Goal: Information Seeking & Learning: Check status

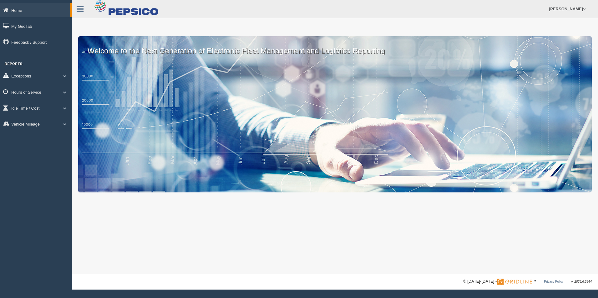
click at [42, 78] on link "Exceptions" at bounding box center [36, 76] width 72 height 14
click at [43, 138] on link "Hours of Service" at bounding box center [36, 136] width 72 height 14
click at [44, 107] on link "HOS Explanation Reports" at bounding box center [40, 106] width 59 height 11
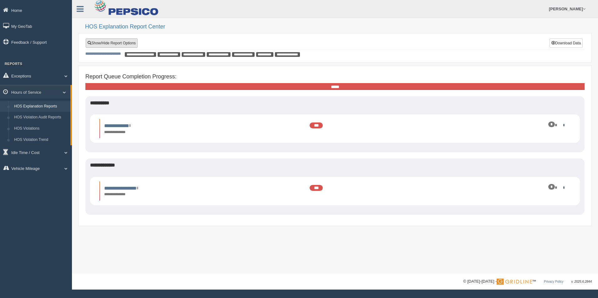
click at [125, 44] on link "Show/Hide Report Options" at bounding box center [112, 42] width 52 height 9
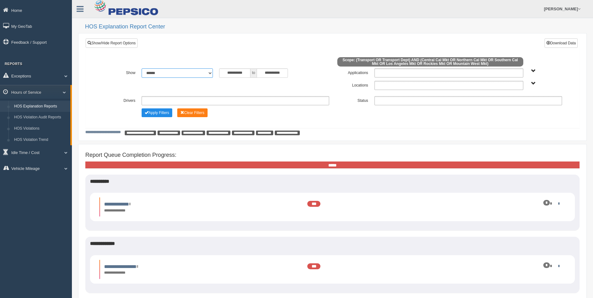
click at [209, 70] on select "**********" at bounding box center [177, 72] width 71 height 9
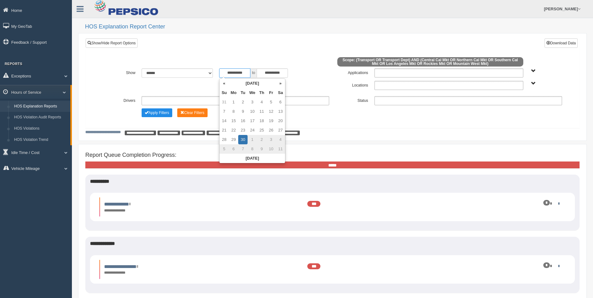
click at [228, 72] on input "**********" at bounding box center [234, 72] width 31 height 9
click at [226, 74] on input "**********" at bounding box center [234, 72] width 31 height 9
click at [226, 85] on th "«" at bounding box center [223, 83] width 9 height 9
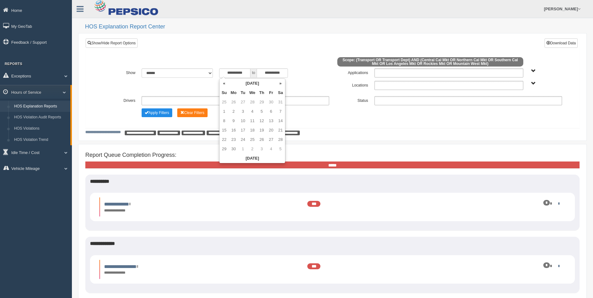
click at [226, 85] on th "«" at bounding box center [223, 83] width 9 height 9
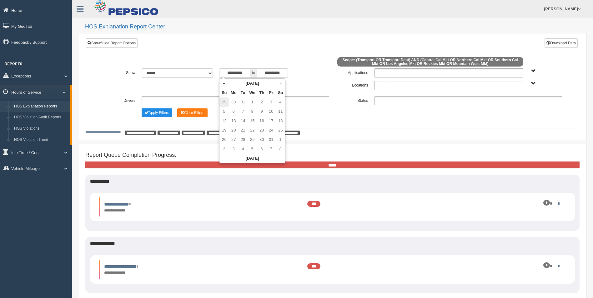
click at [225, 106] on td "29" at bounding box center [223, 102] width 9 height 9
type input "**********"
click at [402, 126] on div "**********" at bounding box center [332, 83] width 494 height 90
click at [395, 86] on ul at bounding box center [448, 85] width 149 height 9
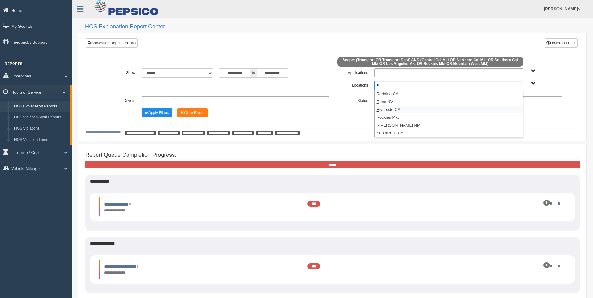
type input "*"
click at [389, 109] on li "R iverside CA" at bounding box center [449, 110] width 148 height 8
click at [383, 121] on div "**********" at bounding box center [332, 88] width 484 height 69
click at [398, 101] on ul at bounding box center [468, 100] width 188 height 9
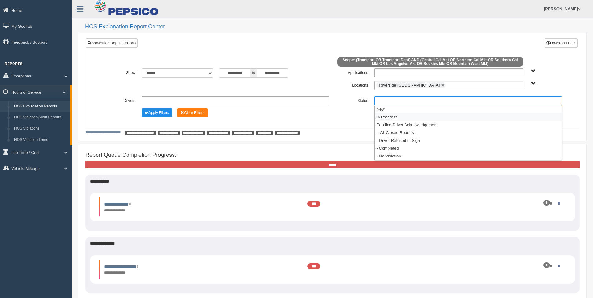
click at [392, 115] on li "In Progress" at bounding box center [468, 117] width 187 height 8
click at [165, 114] on button "Apply Filters" at bounding box center [157, 112] width 31 height 9
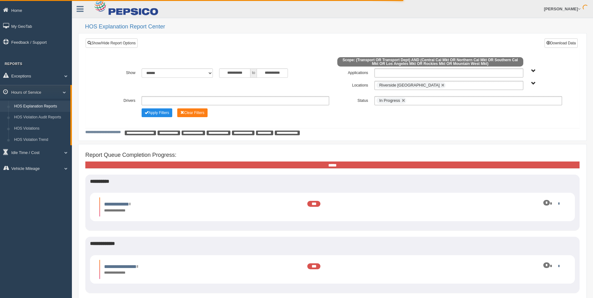
scroll to position [33, 0]
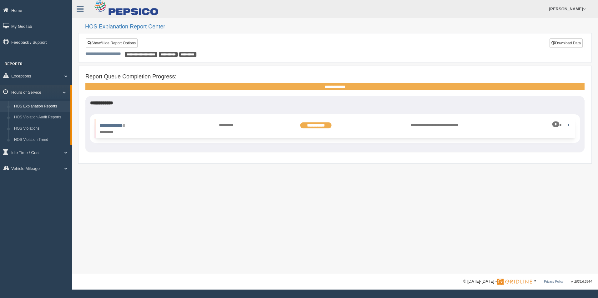
click at [563, 124] on div "*" at bounding box center [533, 125] width 73 height 6
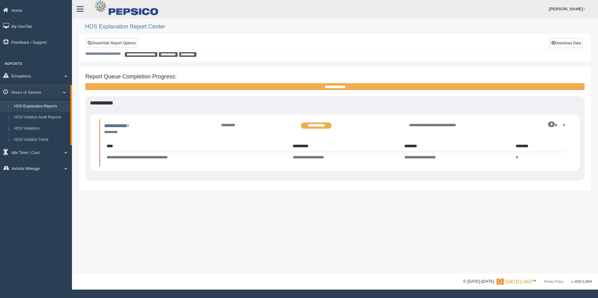
click at [344, 206] on div "**********" at bounding box center [335, 137] width 526 height 274
click at [568, 124] on div "*" at bounding box center [533, 125] width 73 height 6
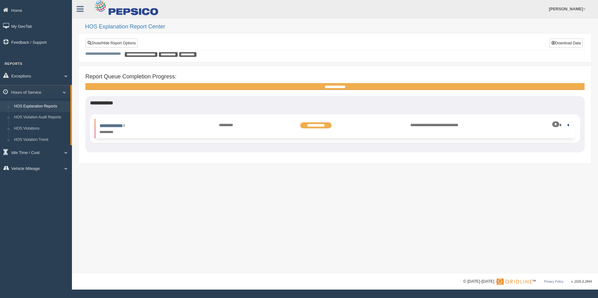
click at [567, 124] on link at bounding box center [566, 125] width 4 height 4
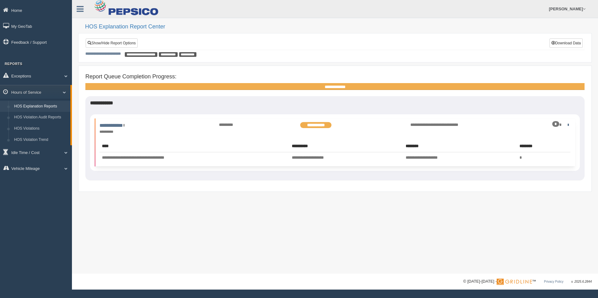
click at [568, 127] on div "*" at bounding box center [533, 125] width 73 height 6
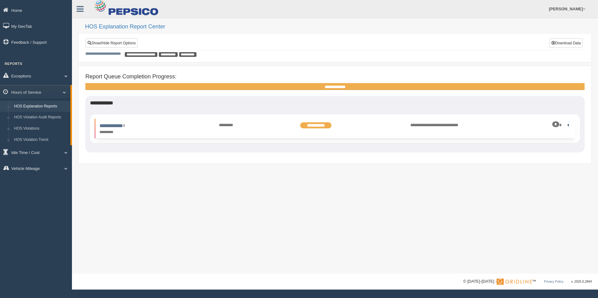
click at [563, 127] on div "*" at bounding box center [533, 125] width 73 height 6
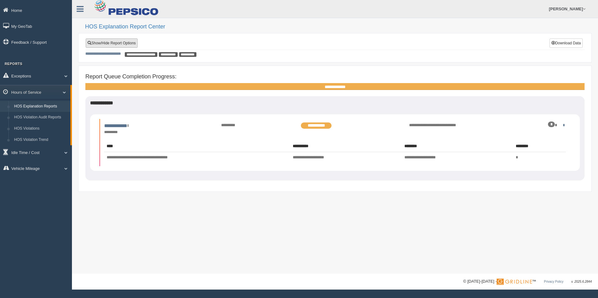
click at [110, 39] on link "Show/Hide Report Options" at bounding box center [112, 42] width 52 height 9
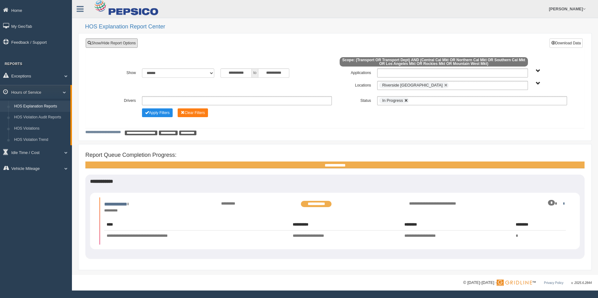
click at [404, 101] on link at bounding box center [406, 101] width 4 height 4
type input "**********"
click at [404, 101] on input "text" at bounding box center [398, 101] width 39 height 8
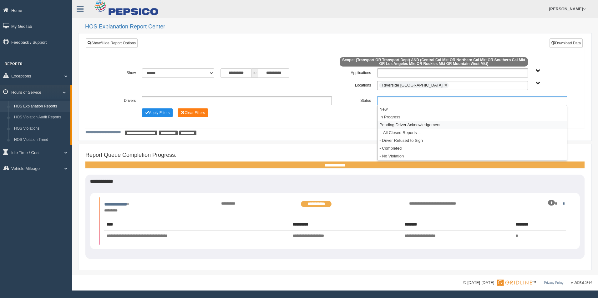
click at [404, 125] on li "Pending Driver Acknowledgement" at bounding box center [471, 125] width 189 height 8
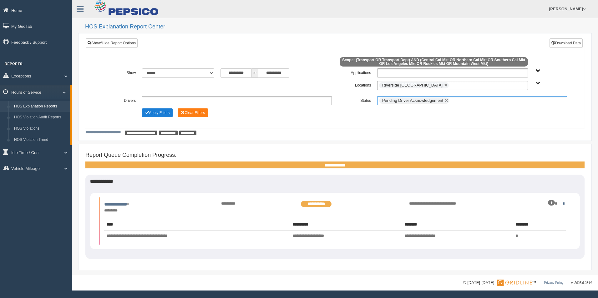
click at [159, 114] on button "Apply Filters" at bounding box center [157, 112] width 31 height 9
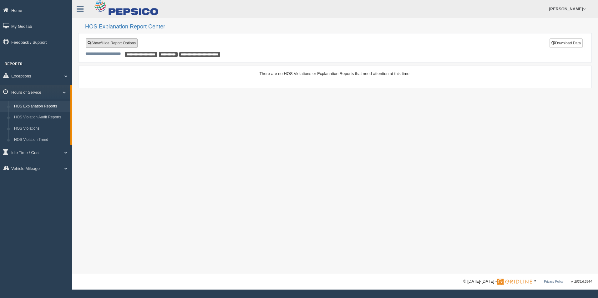
drag, startPoint x: 115, startPoint y: 41, endPoint x: 126, endPoint y: 44, distance: 11.2
click at [115, 41] on link "Show/Hide Report Options" at bounding box center [112, 42] width 52 height 9
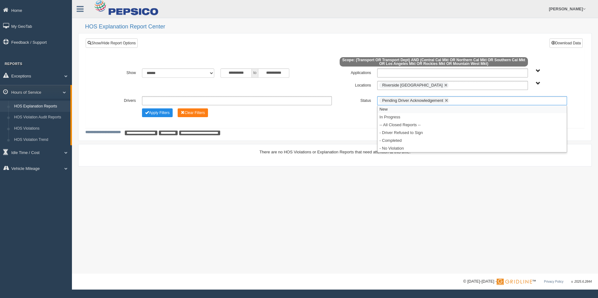
click at [396, 103] on span "Pending Driver Acknowledgement" at bounding box center [412, 100] width 61 height 5
click at [403, 133] on li "- Driver Refused to Sign" at bounding box center [471, 133] width 189 height 8
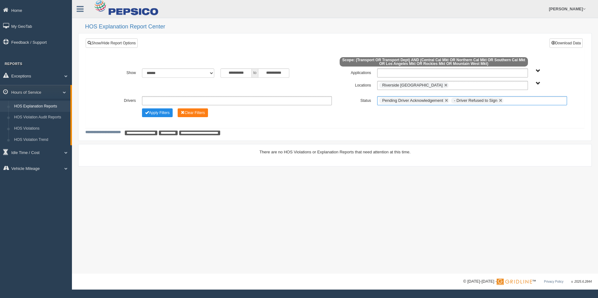
click at [448, 101] on li "Pending Driver Acknowledgement" at bounding box center [414, 101] width 70 height 6
click at [446, 100] on link at bounding box center [446, 101] width 4 height 4
click at [441, 102] on ul "- Driver Refused to Sign" at bounding box center [472, 100] width 190 height 9
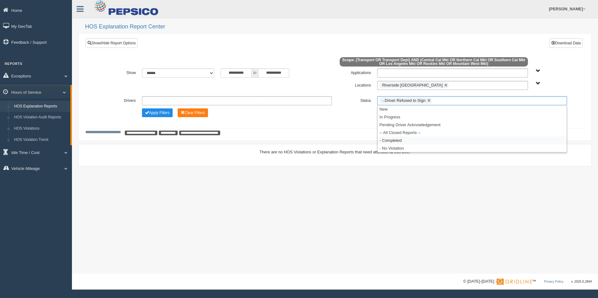
click at [399, 138] on li "- Completed" at bounding box center [471, 141] width 189 height 8
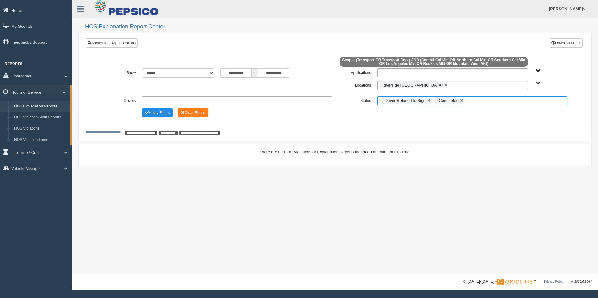
click at [478, 100] on ul "- Driver Refused to Sign - Completed" at bounding box center [472, 100] width 190 height 9
drag, startPoint x: 416, startPoint y: 129, endPoint x: 402, endPoint y: 129, distance: 14.1
click at [415, 129] on li "-- All Closed Reports --" at bounding box center [471, 133] width 189 height 8
click at [155, 113] on button "Apply Filters" at bounding box center [157, 112] width 31 height 9
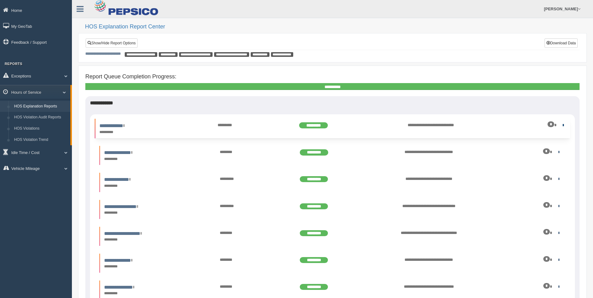
click at [562, 125] on link at bounding box center [562, 125] width 4 height 4
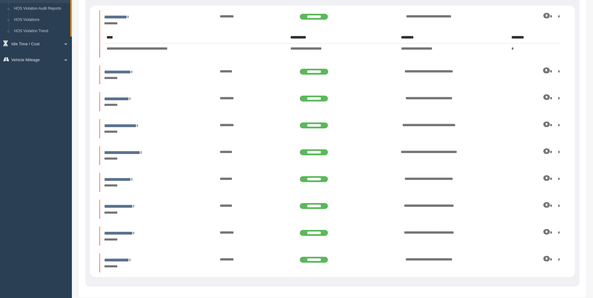
scroll to position [136, 0]
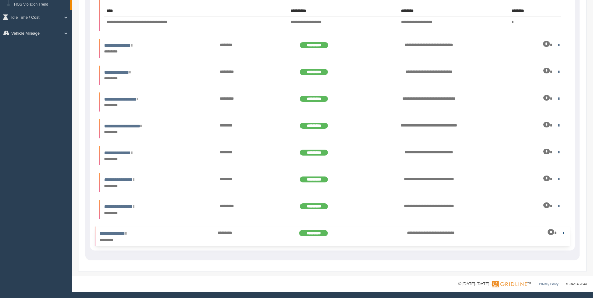
click at [560, 234] on link at bounding box center [562, 233] width 4 height 4
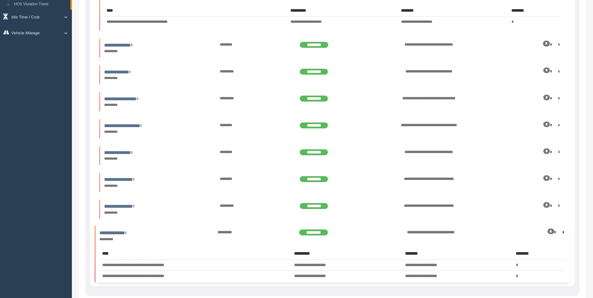
click at [560, 234] on link at bounding box center [562, 232] width 4 height 4
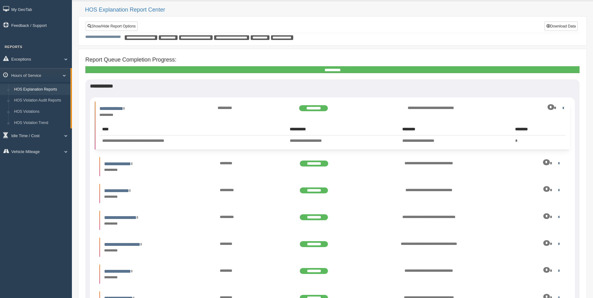
scroll to position [11, 0]
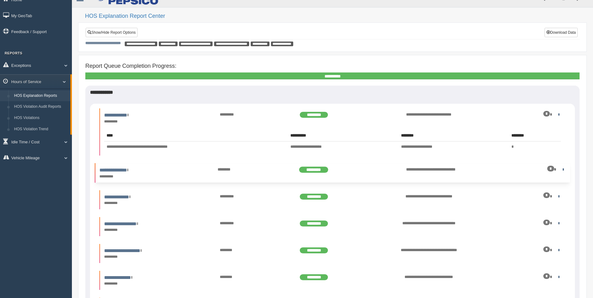
click at [183, 166] on div "**********" at bounding box center [155, 172] width 118 height 13
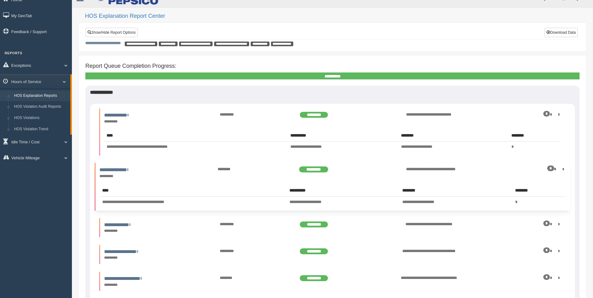
click at [183, 166] on div "**********" at bounding box center [155, 172] width 118 height 13
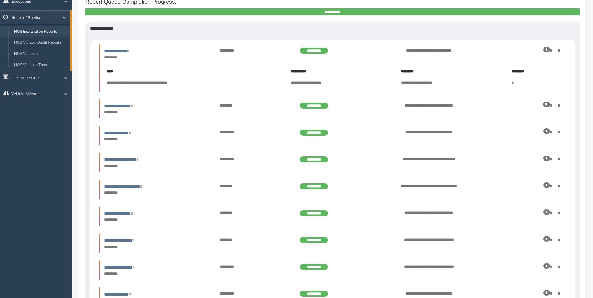
scroll to position [0, 0]
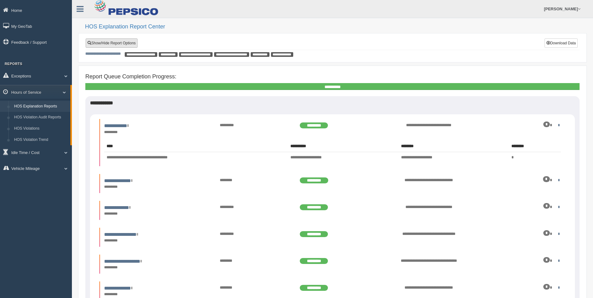
drag, startPoint x: 119, startPoint y: 42, endPoint x: 124, endPoint y: 44, distance: 5.6
click at [119, 42] on link "Show/Hide Report Options" at bounding box center [112, 42] width 52 height 9
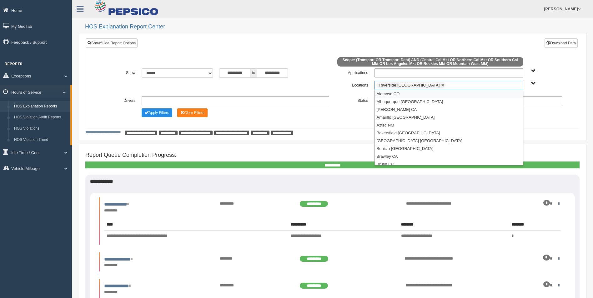
click at [435, 86] on ul "Riverside [GEOGRAPHIC_DATA]" at bounding box center [448, 85] width 149 height 9
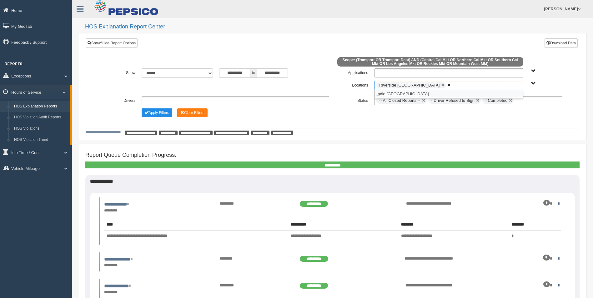
type input "**"
click at [431, 90] on li "In dio Springs CA" at bounding box center [449, 94] width 148 height 8
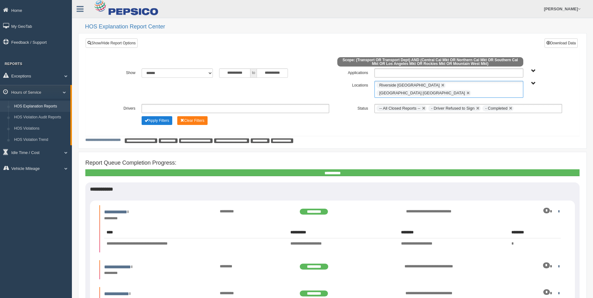
click at [166, 116] on button "Apply Filters" at bounding box center [157, 120] width 31 height 9
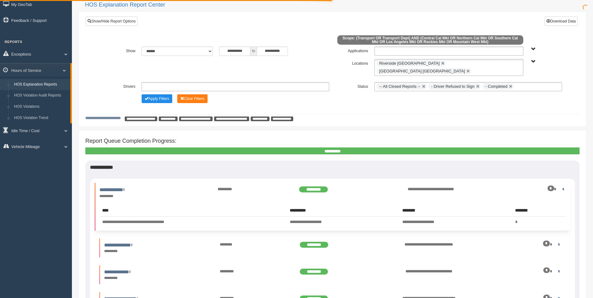
scroll to position [42, 0]
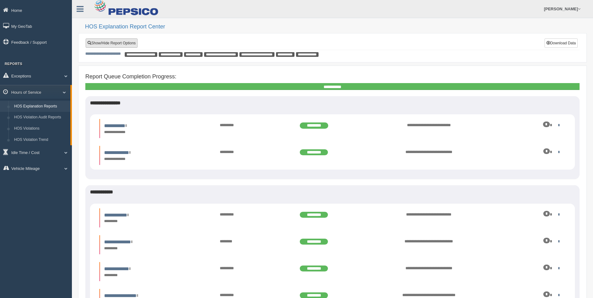
click at [101, 45] on link "Show/Hide Report Options" at bounding box center [112, 42] width 52 height 9
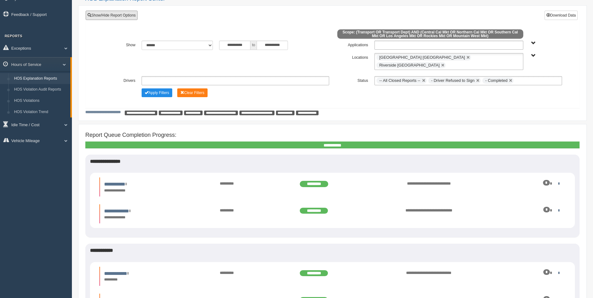
scroll to position [42, 0]
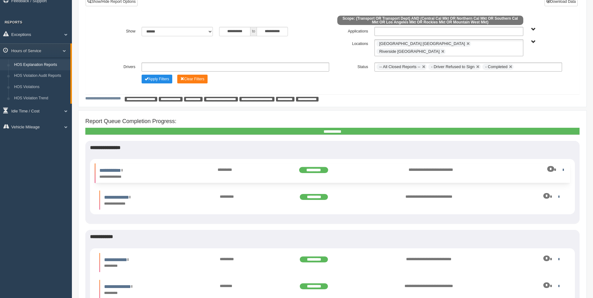
click at [369, 167] on div "*********" at bounding box center [313, 170] width 118 height 7
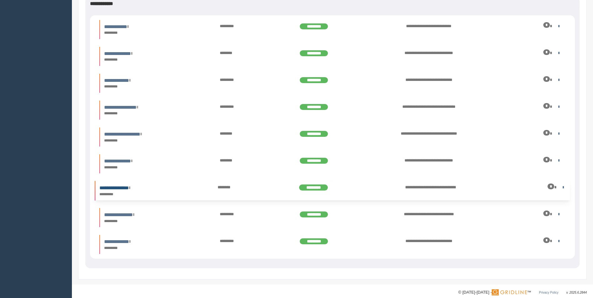
scroll to position [314, 0]
click at [185, 76] on div "**********" at bounding box center [155, 82] width 118 height 13
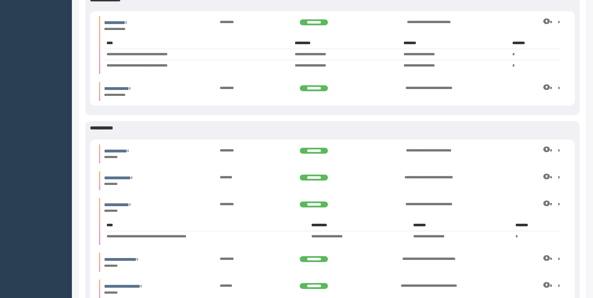
scroll to position [148, 0]
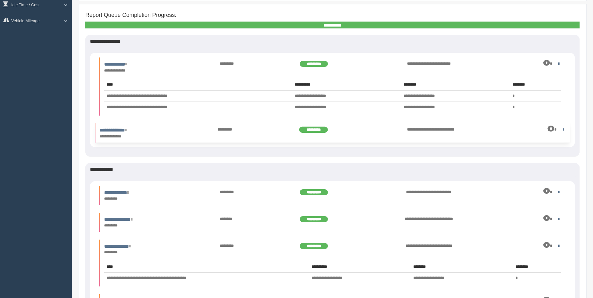
click at [267, 127] on div "*********" at bounding box center [313, 130] width 118 height 7
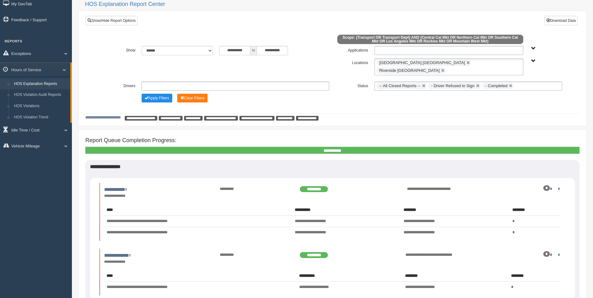
scroll to position [0, 0]
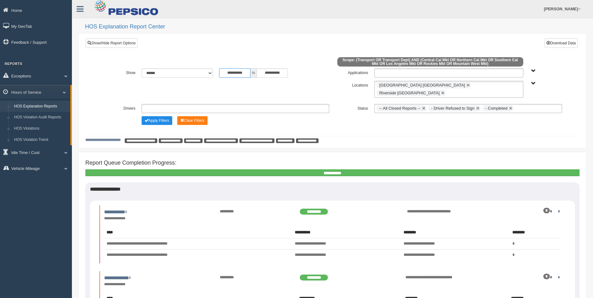
click at [238, 72] on input "**********" at bounding box center [234, 72] width 31 height 9
click at [225, 83] on th "«" at bounding box center [223, 83] width 9 height 9
click at [225, 82] on th "«" at bounding box center [223, 83] width 9 height 9
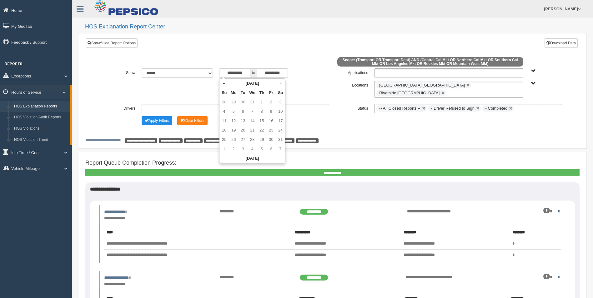
click at [225, 82] on th "«" at bounding box center [223, 83] width 9 height 9
click at [226, 82] on th "«" at bounding box center [223, 83] width 9 height 9
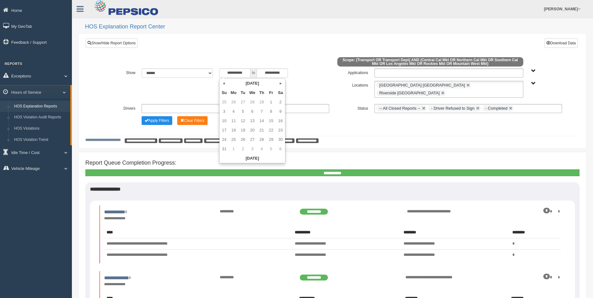
click at [226, 82] on th "«" at bounding box center [223, 83] width 9 height 9
click at [224, 102] on td "28" at bounding box center [223, 102] width 9 height 9
click at [232, 101] on td "1" at bounding box center [233, 102] width 9 height 9
type input "**********"
click at [163, 116] on button "Apply Filters" at bounding box center [157, 120] width 31 height 9
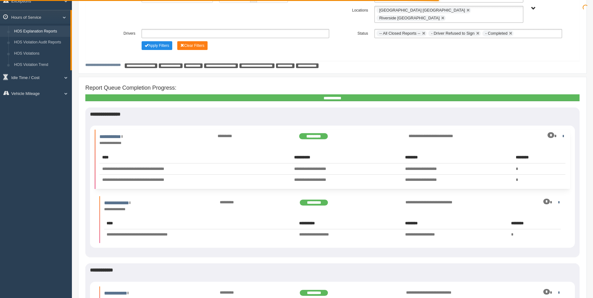
scroll to position [83, 0]
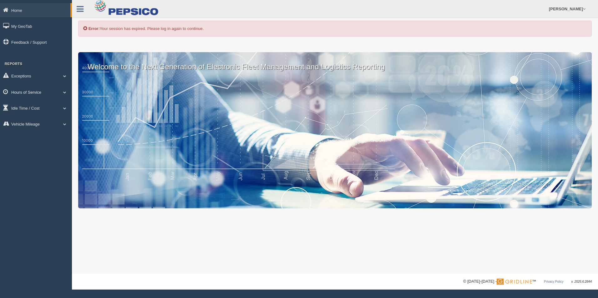
click at [34, 92] on link "Hours of Service" at bounding box center [36, 92] width 72 height 14
click at [33, 108] on link "HOS Explanation Reports" at bounding box center [40, 106] width 59 height 11
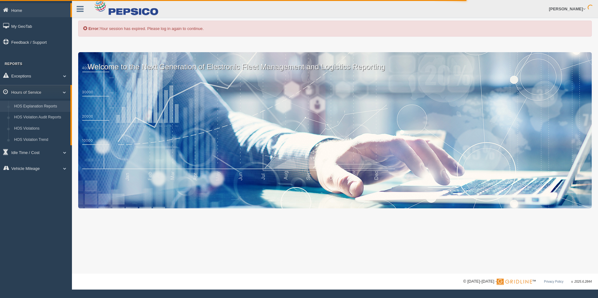
click at [47, 107] on link "HOS Explanation Reports" at bounding box center [40, 106] width 59 height 11
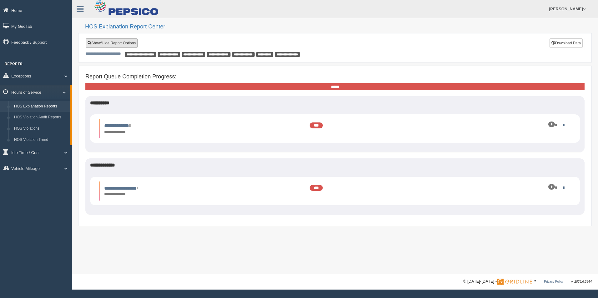
click at [122, 41] on link "Show/Hide Report Options" at bounding box center [112, 42] width 52 height 9
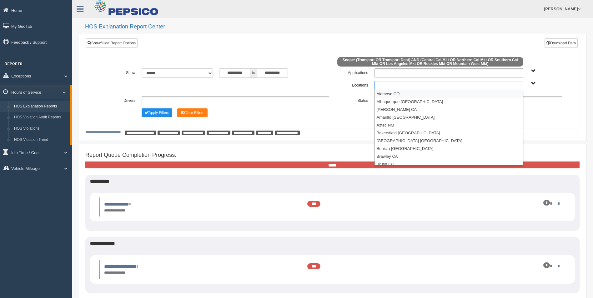
click at [382, 86] on ul at bounding box center [448, 85] width 149 height 9
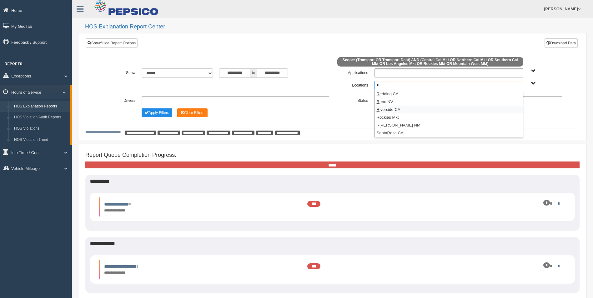
type input "*"
click at [398, 108] on li "R iverside CA" at bounding box center [449, 110] width 148 height 8
click at [433, 84] on ul "Riverside [GEOGRAPHIC_DATA]" at bounding box center [448, 85] width 149 height 9
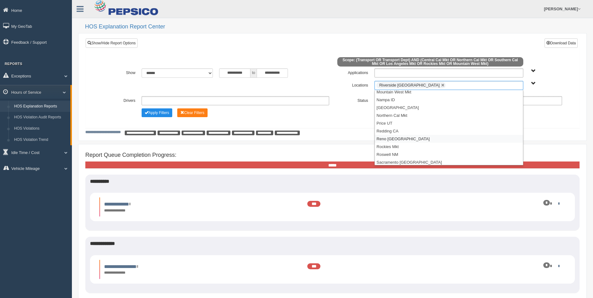
scroll to position [249, 0]
type input "*"
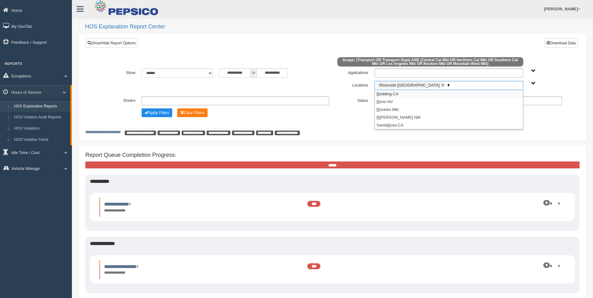
scroll to position [0, 0]
type input "*"
click at [400, 94] on li "I ndio Springs CA" at bounding box center [449, 94] width 148 height 8
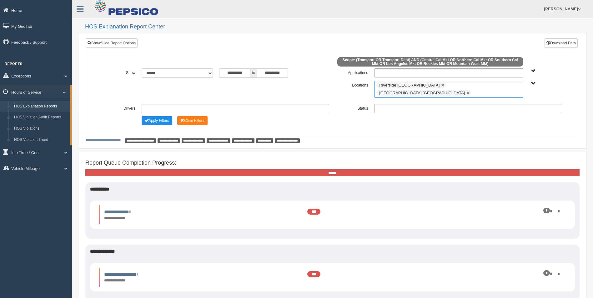
click at [353, 118] on div "**********" at bounding box center [332, 92] width 484 height 77
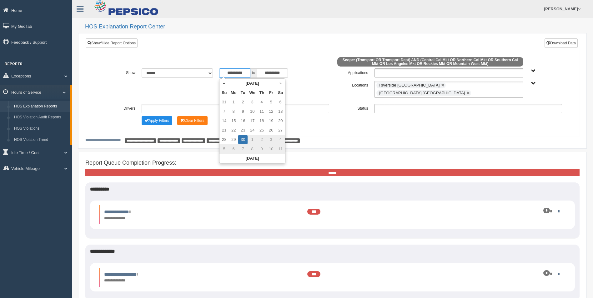
click at [240, 73] on input "**********" at bounding box center [234, 72] width 31 height 9
click at [226, 82] on th "«" at bounding box center [223, 83] width 9 height 9
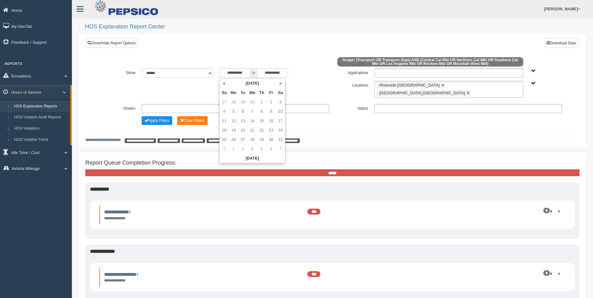
click at [226, 82] on th "«" at bounding box center [223, 83] width 9 height 9
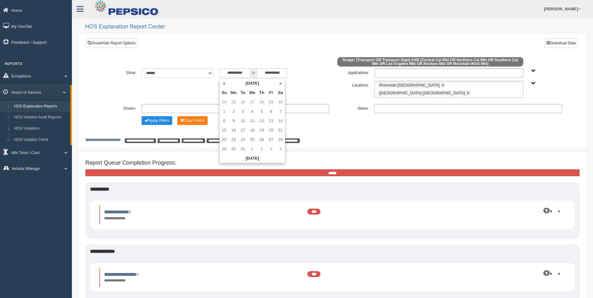
click at [226, 82] on th "«" at bounding box center [223, 83] width 9 height 9
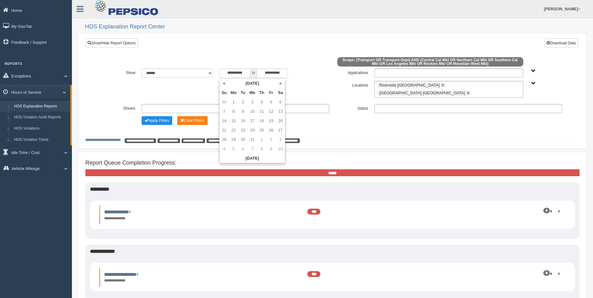
click at [226, 82] on th "«" at bounding box center [223, 83] width 9 height 9
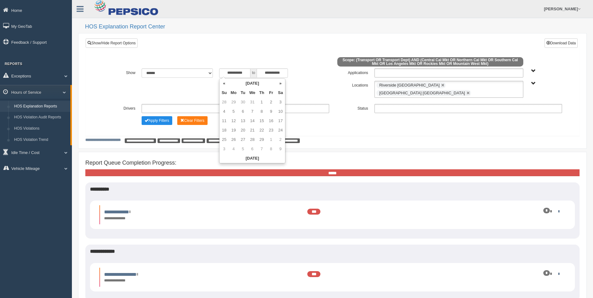
click at [226, 82] on th "«" at bounding box center [223, 83] width 9 height 9
click at [279, 82] on th "»" at bounding box center [280, 83] width 9 height 9
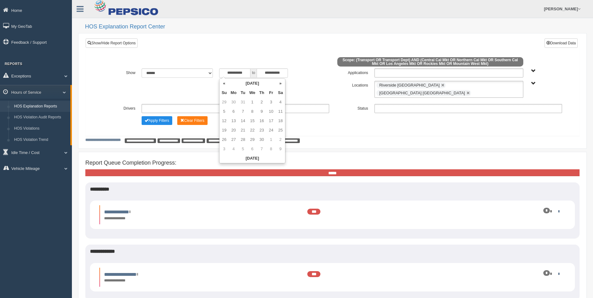
click at [279, 82] on th "»" at bounding box center [280, 83] width 9 height 9
click at [227, 83] on th "«" at bounding box center [223, 83] width 9 height 9
click at [233, 104] on td "1" at bounding box center [233, 102] width 9 height 9
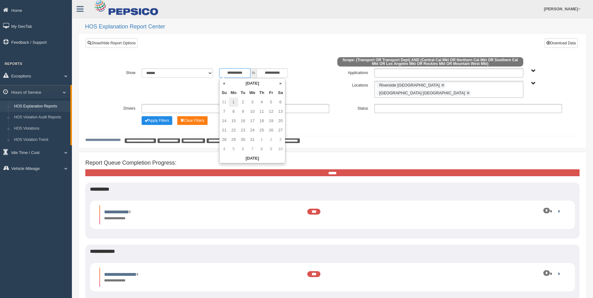
type input "**********"
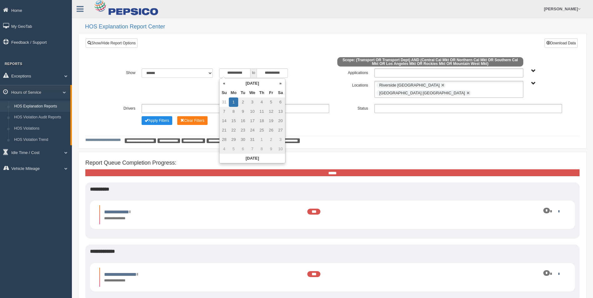
click at [387, 136] on div "**********" at bounding box center [332, 91] width 497 height 107
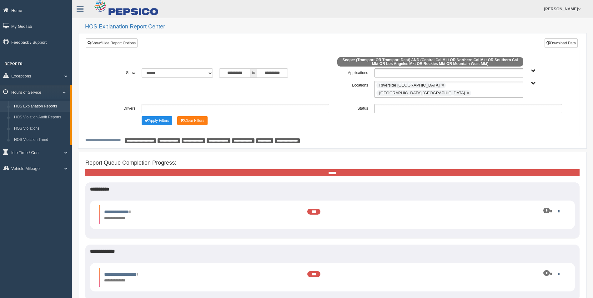
click at [431, 104] on ul at bounding box center [468, 108] width 188 height 9
click at [399, 137] on li "-- All Closed Reports --" at bounding box center [468, 141] width 187 height 8
click at [446, 104] on ul "-- All Closed Reports --" at bounding box center [468, 108] width 188 height 9
click at [412, 137] on li "- Driver Refused to Sign" at bounding box center [468, 141] width 187 height 8
drag, startPoint x: 502, startPoint y: 101, endPoint x: 499, endPoint y: 102, distance: 3.2
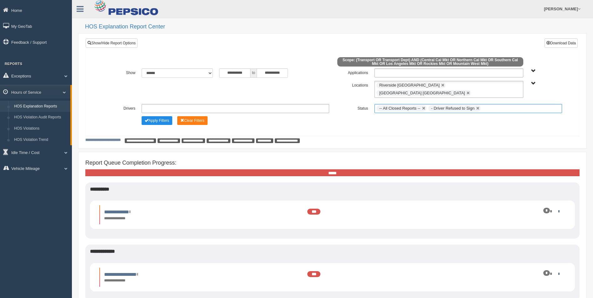
click at [501, 104] on ul "-- All Closed Reports -- - Driver Refused to Sign" at bounding box center [468, 108] width 188 height 9
click at [403, 137] on li "- Completed" at bounding box center [468, 141] width 187 height 8
click at [527, 104] on ul "-- All Closed Reports -- - Driver Refused to Sign - Completed" at bounding box center [468, 108] width 188 height 9
click at [393, 137] on li "- No Violation" at bounding box center [468, 141] width 187 height 8
click at [550, 105] on input "text" at bounding box center [554, 109] width 8 height 8
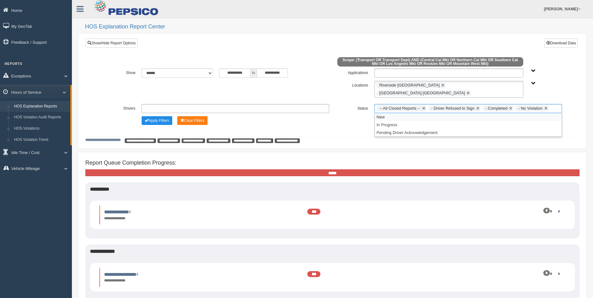
click at [345, 108] on div "**********" at bounding box center [332, 97] width 465 height 58
click at [544, 107] on link at bounding box center [546, 109] width 4 height 4
click at [160, 116] on button "Apply Filters" at bounding box center [157, 120] width 31 height 9
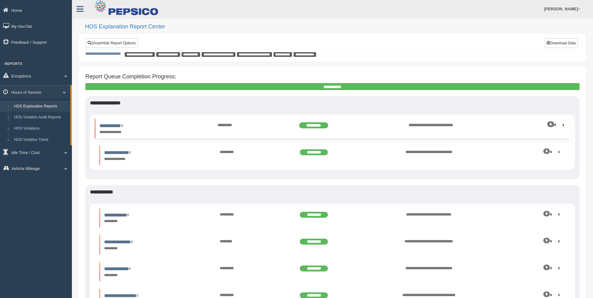
click at [217, 125] on div "*********" at bounding box center [233, 125] width 39 height 6
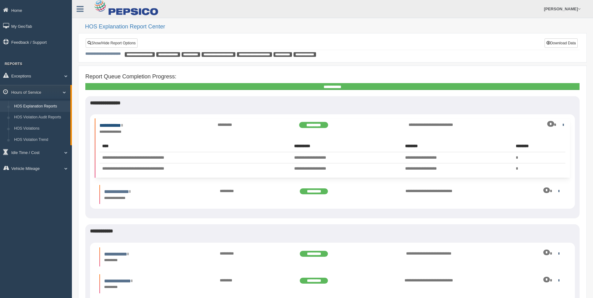
click at [113, 125] on link "**********" at bounding box center [110, 125] width 23 height 5
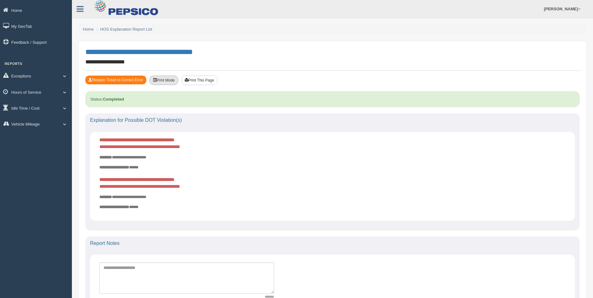
click at [163, 82] on button "Print Mode" at bounding box center [163, 80] width 29 height 9
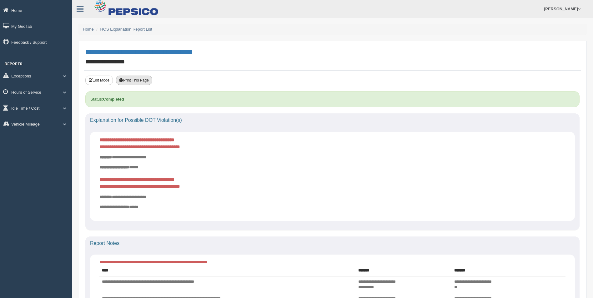
click at [137, 82] on button "Print This Page" at bounding box center [134, 80] width 36 height 9
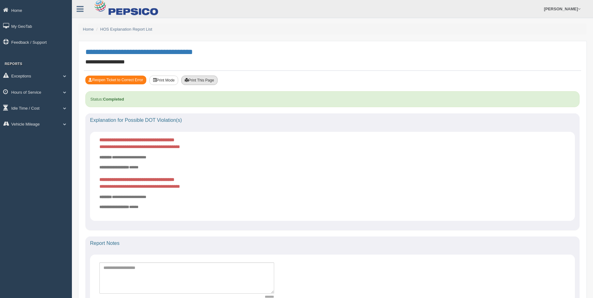
click at [205, 79] on button "Print This Page" at bounding box center [199, 80] width 36 height 9
click at [114, 29] on link "HOS Explanation Report List" at bounding box center [126, 29] width 52 height 5
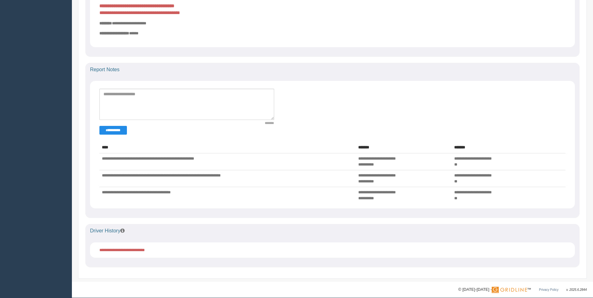
scroll to position [179, 0]
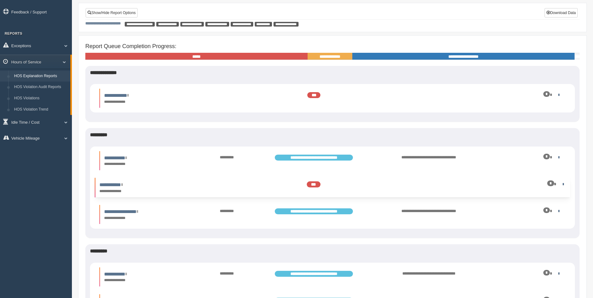
scroll to position [42, 0]
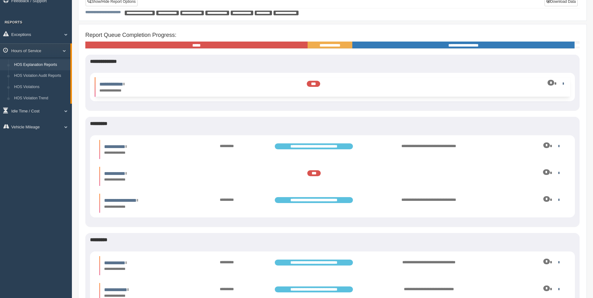
click at [564, 85] on ul "**********" at bounding box center [332, 87] width 472 height 19
click at [561, 82] on link at bounding box center [562, 84] width 4 height 4
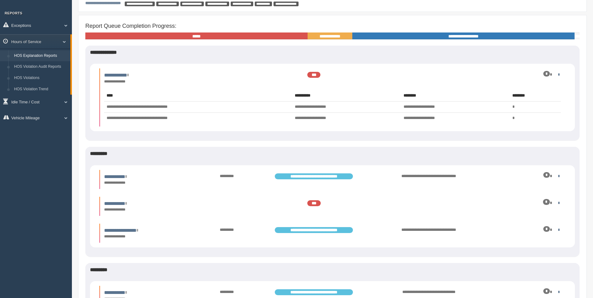
scroll to position [0, 0]
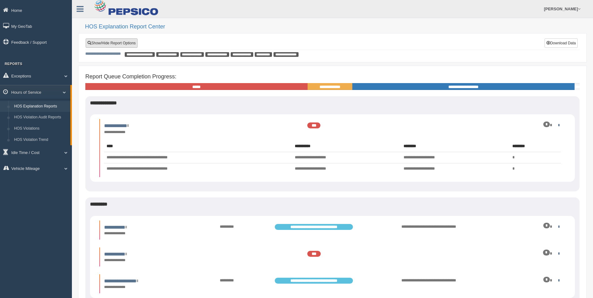
click at [129, 45] on link "Show/Hide Report Options" at bounding box center [112, 42] width 52 height 9
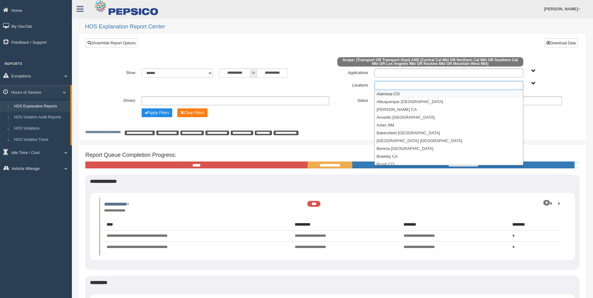
click at [387, 85] on ul at bounding box center [448, 85] width 149 height 9
type input "**********"
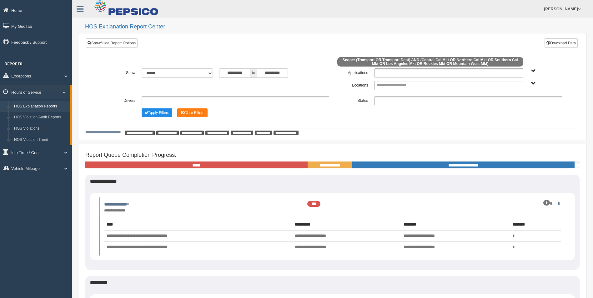
click at [258, 113] on div "Apply Filters Clear Filters" at bounding box center [235, 111] width 194 height 7
click at [395, 85] on input "text" at bounding box center [397, 86] width 43 height 8
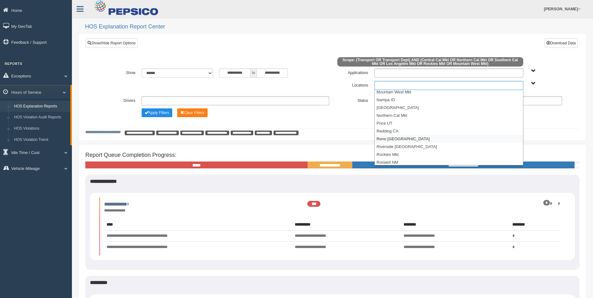
scroll to position [333, 0]
click at [392, 103] on li "Riverside [GEOGRAPHIC_DATA]" at bounding box center [449, 105] width 148 height 8
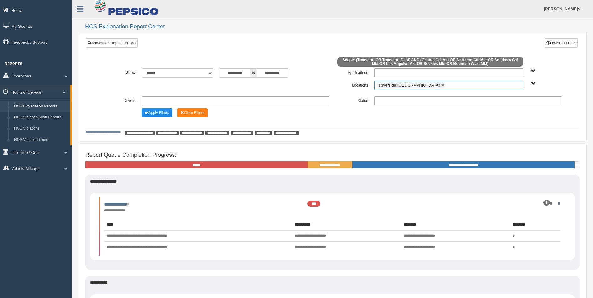
click at [408, 101] on ul at bounding box center [468, 100] width 188 height 9
click at [393, 147] on li "- Completed" at bounding box center [468, 148] width 187 height 8
click at [154, 113] on button "Apply Filters" at bounding box center [157, 112] width 31 height 9
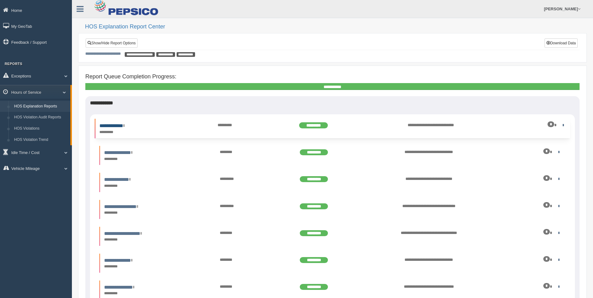
click at [124, 125] on link "**********" at bounding box center [111, 125] width 25 height 5
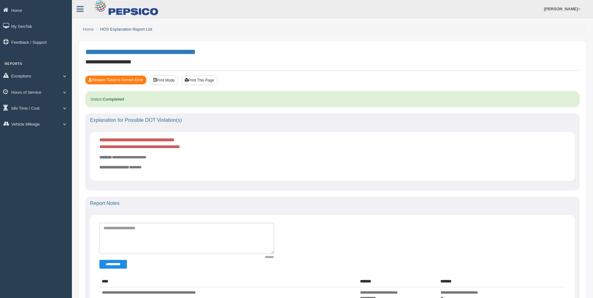
click at [116, 28] on link "HOS Explanation Report List" at bounding box center [126, 29] width 52 height 5
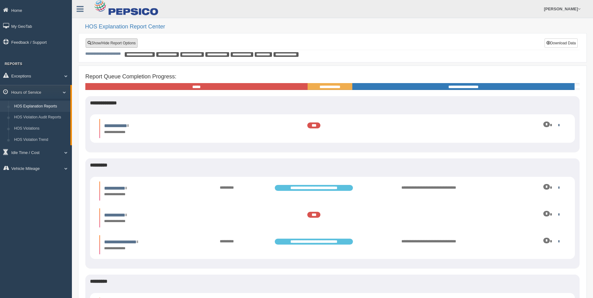
click at [116, 42] on link "Show/Hide Report Options" at bounding box center [112, 42] width 52 height 9
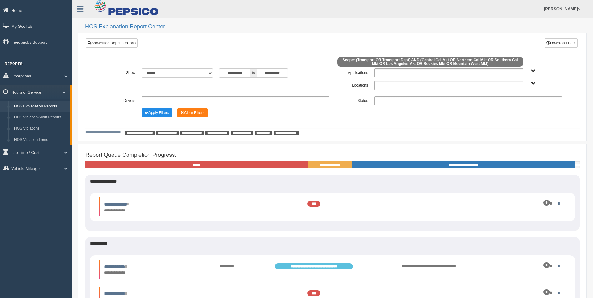
click at [421, 89] on ul at bounding box center [448, 85] width 149 height 9
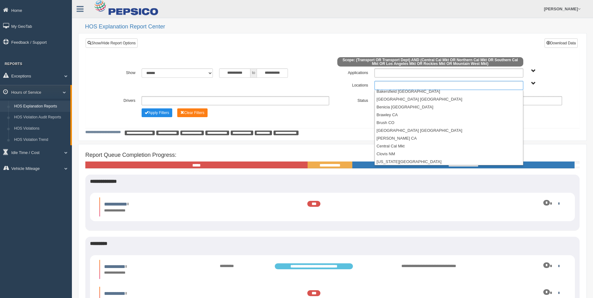
scroll to position [39, 0]
click at [381, 86] on ul at bounding box center [448, 85] width 149 height 9
click at [389, 97] on li "[GEOGRAPHIC_DATA] [GEOGRAPHIC_DATA]" at bounding box center [449, 97] width 148 height 8
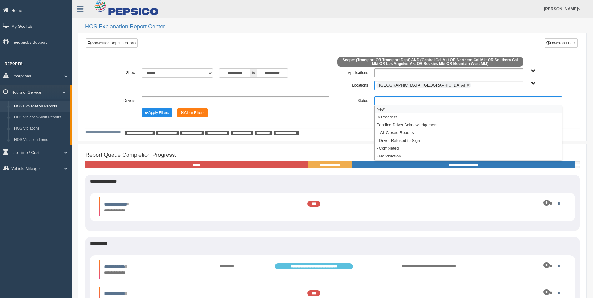
drag, startPoint x: 385, startPoint y: 100, endPoint x: 389, endPoint y: 105, distance: 6.6
click at [385, 100] on ul at bounding box center [468, 100] width 188 height 9
click at [395, 147] on li "- Completed" at bounding box center [468, 148] width 187 height 8
click at [160, 112] on button "Apply Filters" at bounding box center [157, 112] width 31 height 9
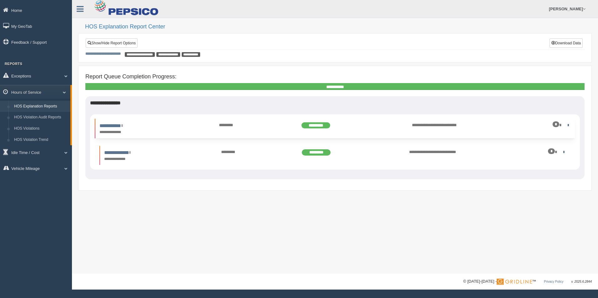
click at [148, 131] on div "**********" at bounding box center [155, 133] width 113 height 6
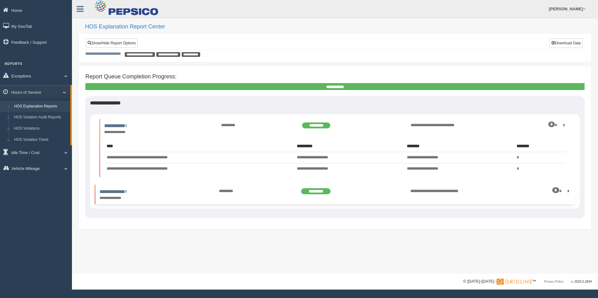
click at [168, 195] on div "**********" at bounding box center [155, 194] width 119 height 13
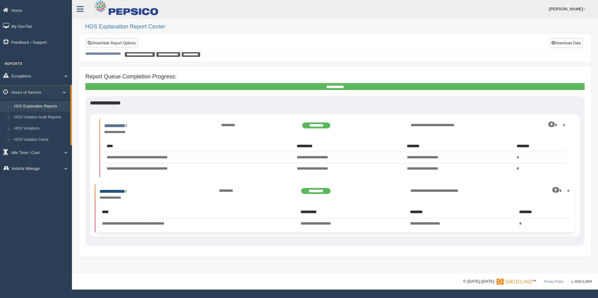
click at [116, 189] on link "**********" at bounding box center [112, 191] width 27 height 5
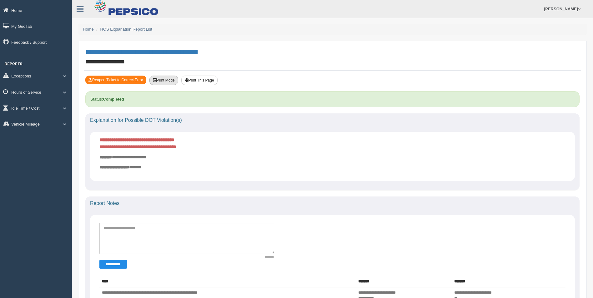
click at [168, 82] on button "Print Mode" at bounding box center [163, 80] width 29 height 9
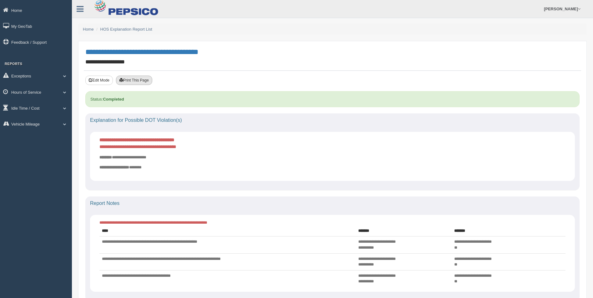
click at [135, 78] on button "Print This Page" at bounding box center [134, 80] width 36 height 9
click at [111, 27] on li "HOS Explanation Report List" at bounding box center [123, 29] width 57 height 6
click at [120, 29] on link "HOS Explanation Report List" at bounding box center [126, 29] width 52 height 5
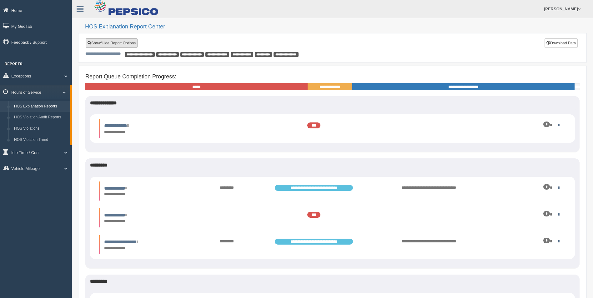
click at [125, 43] on link "Show/Hide Report Options" at bounding box center [112, 42] width 52 height 9
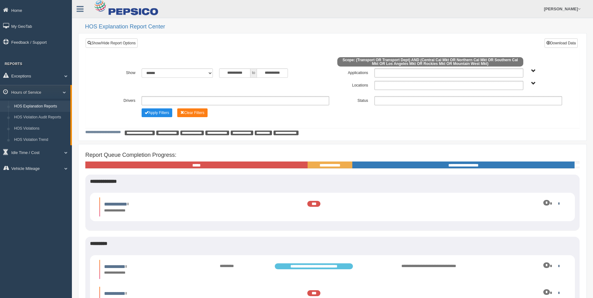
click at [410, 82] on ul at bounding box center [448, 85] width 149 height 9
type input "*"
click at [389, 108] on li "R iverside CA" at bounding box center [449, 110] width 148 height 8
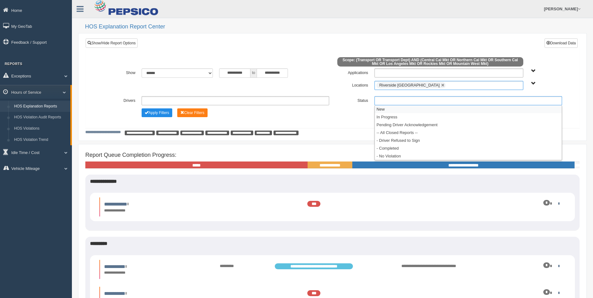
click at [390, 103] on ul at bounding box center [468, 100] width 188 height 9
click at [393, 147] on li "- Completed" at bounding box center [468, 148] width 187 height 8
click at [155, 112] on button "Apply Filters" at bounding box center [157, 112] width 31 height 9
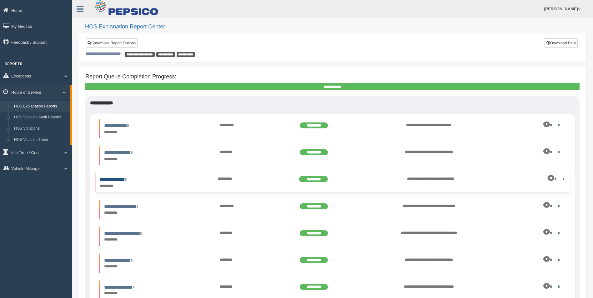
click at [126, 179] on link "**********" at bounding box center [112, 179] width 27 height 5
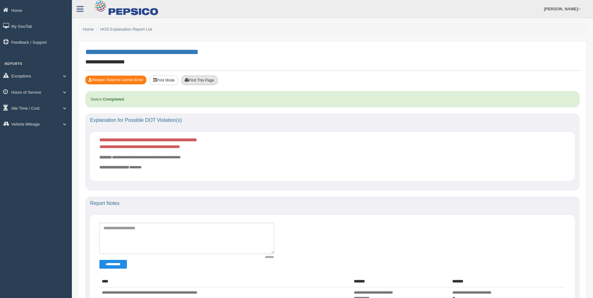
click at [200, 81] on button "Print This Page" at bounding box center [199, 80] width 36 height 9
